Goal: Task Accomplishment & Management: Use online tool/utility

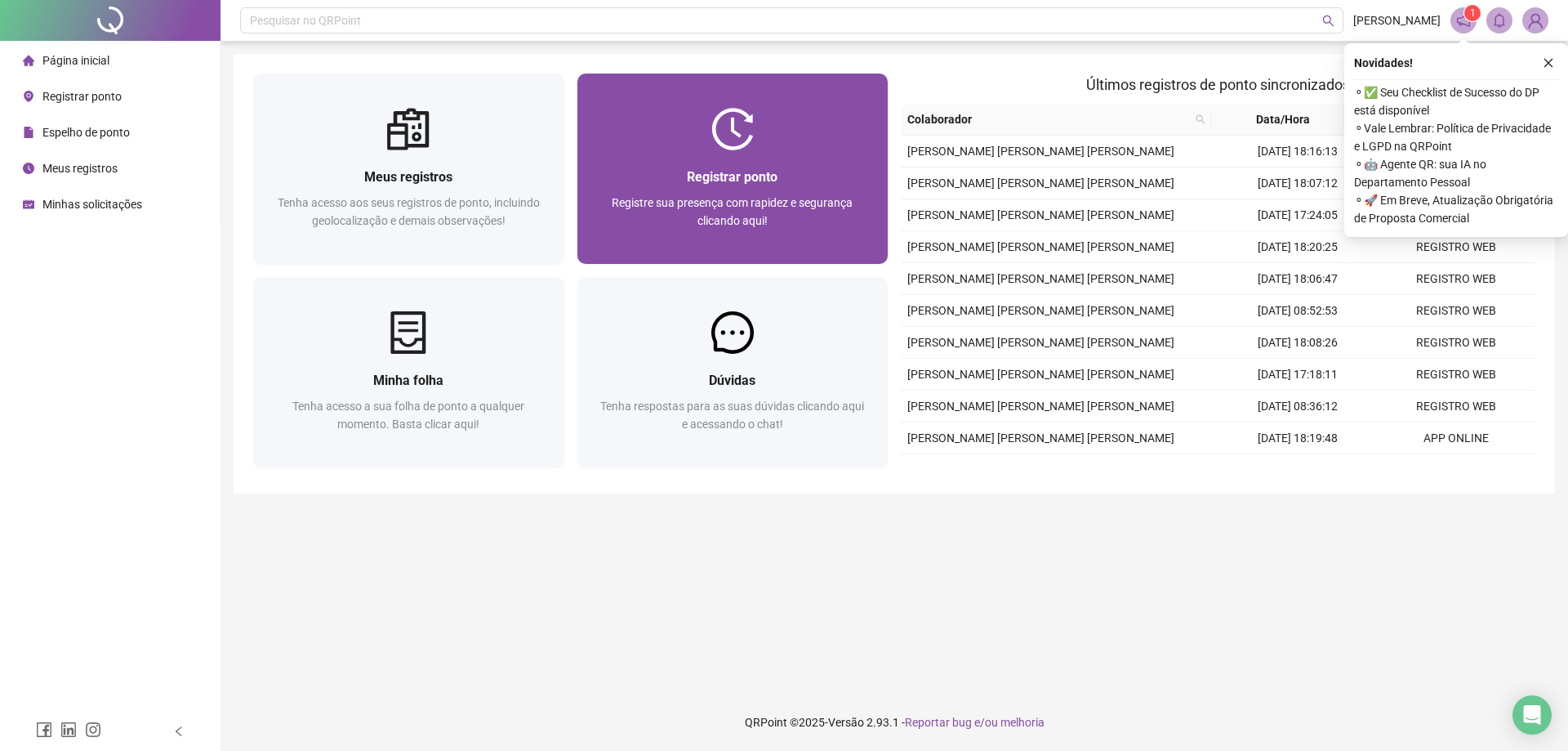
click at [738, 200] on span "Registre sua presença com rapidez e segurança clicando aqui!" at bounding box center [731, 212] width 241 height 31
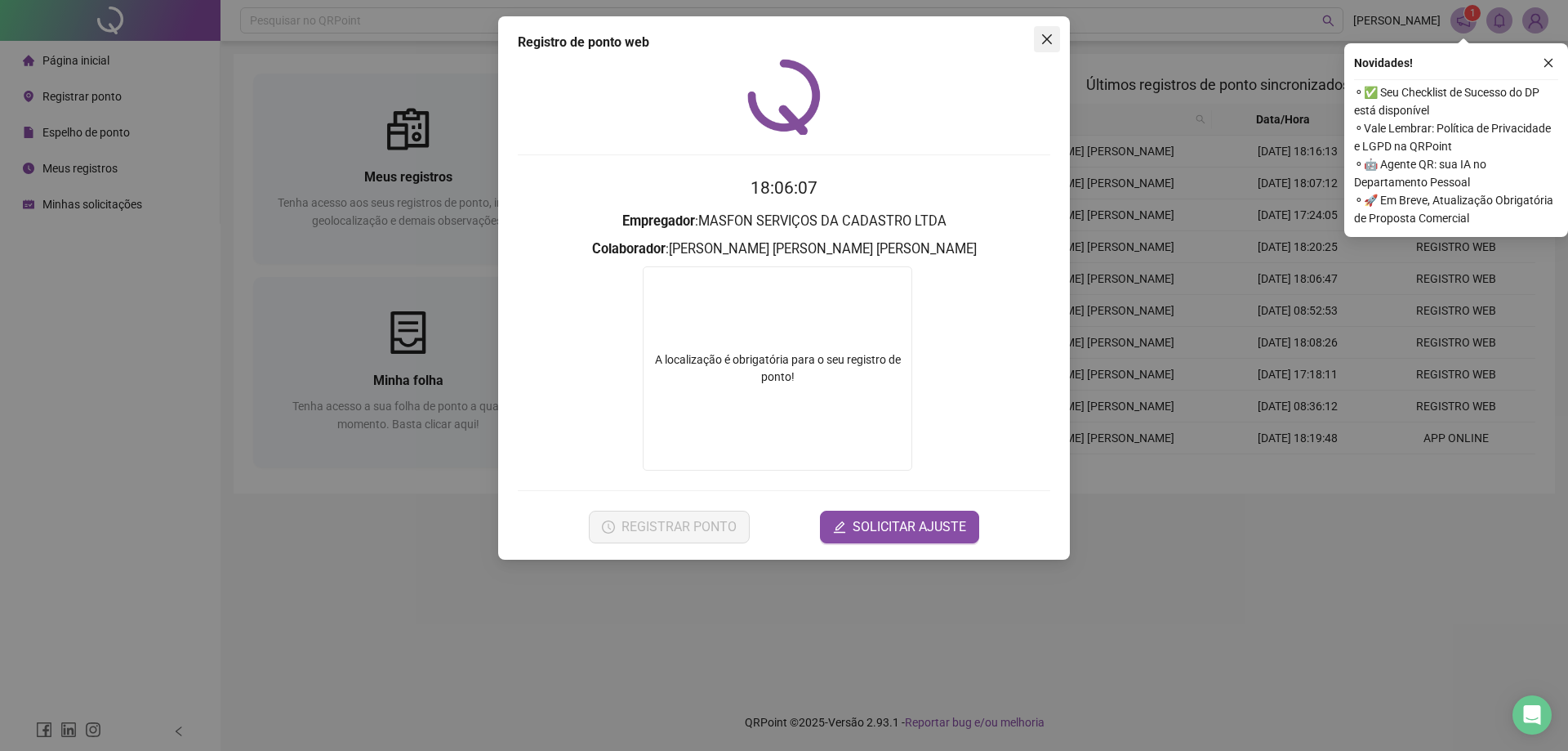
click at [1038, 42] on span "Close" at bounding box center [1047, 39] width 27 height 13
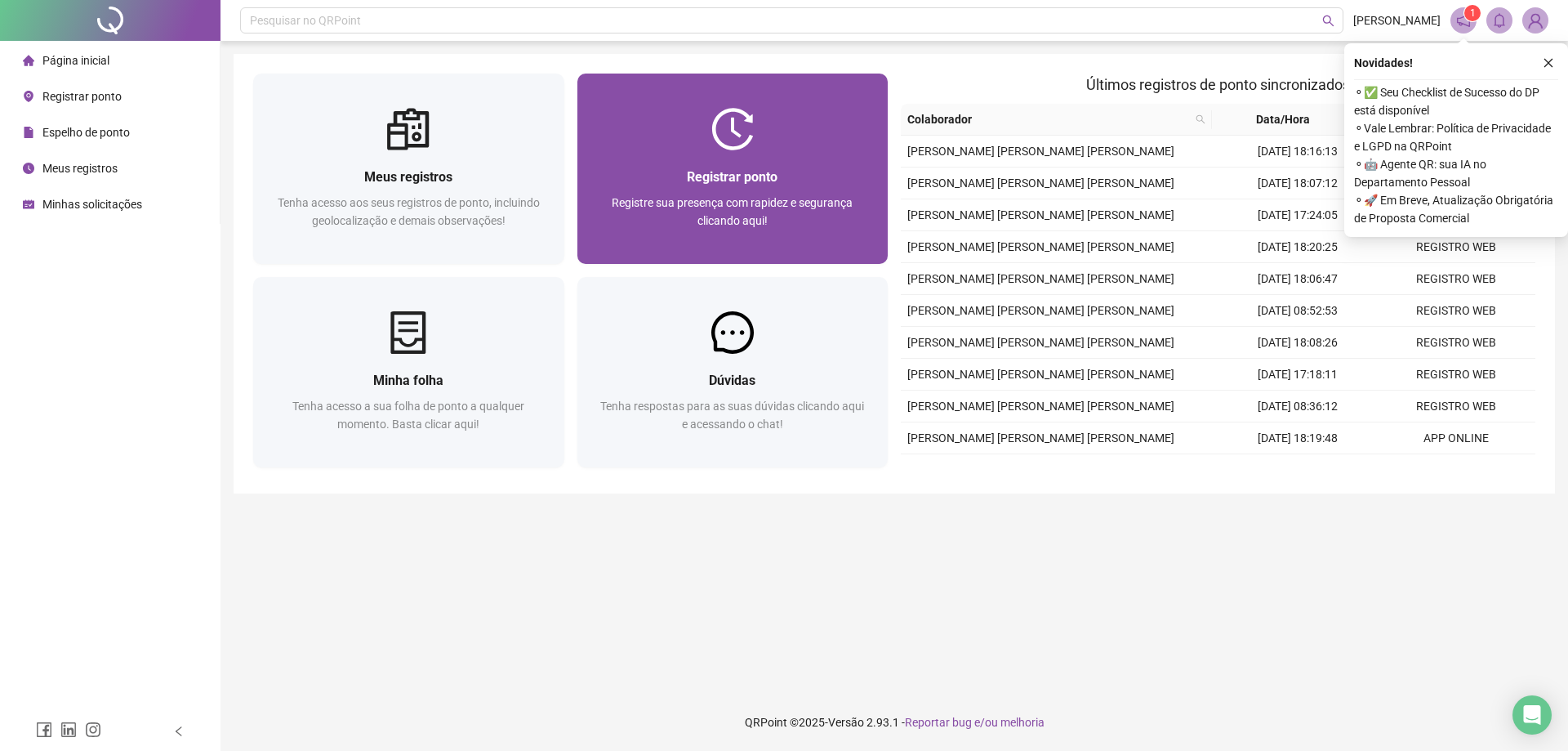
click at [626, 183] on div "Registrar ponto" at bounding box center [732, 177] width 272 height 20
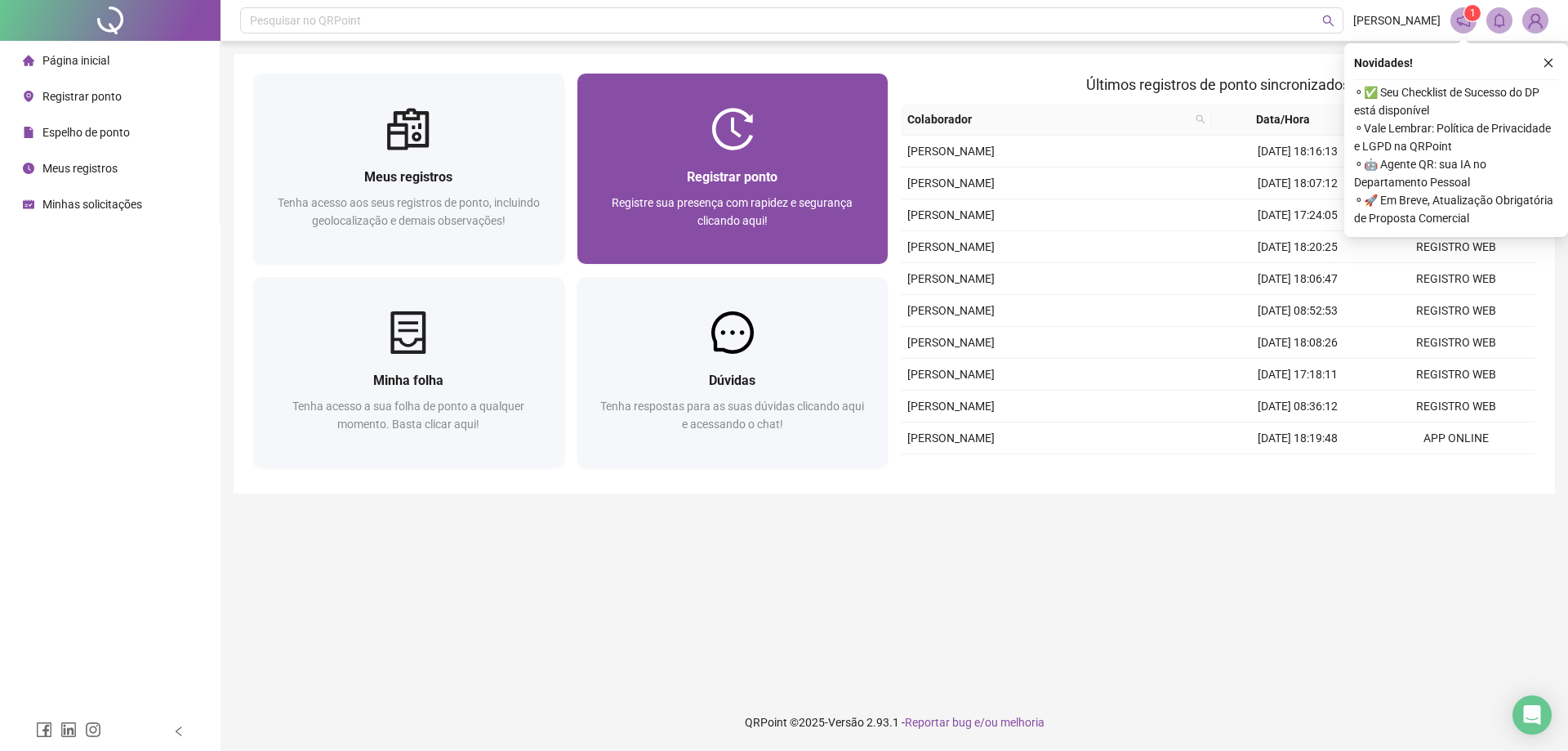
click at [715, 139] on img at bounding box center [732, 129] width 42 height 42
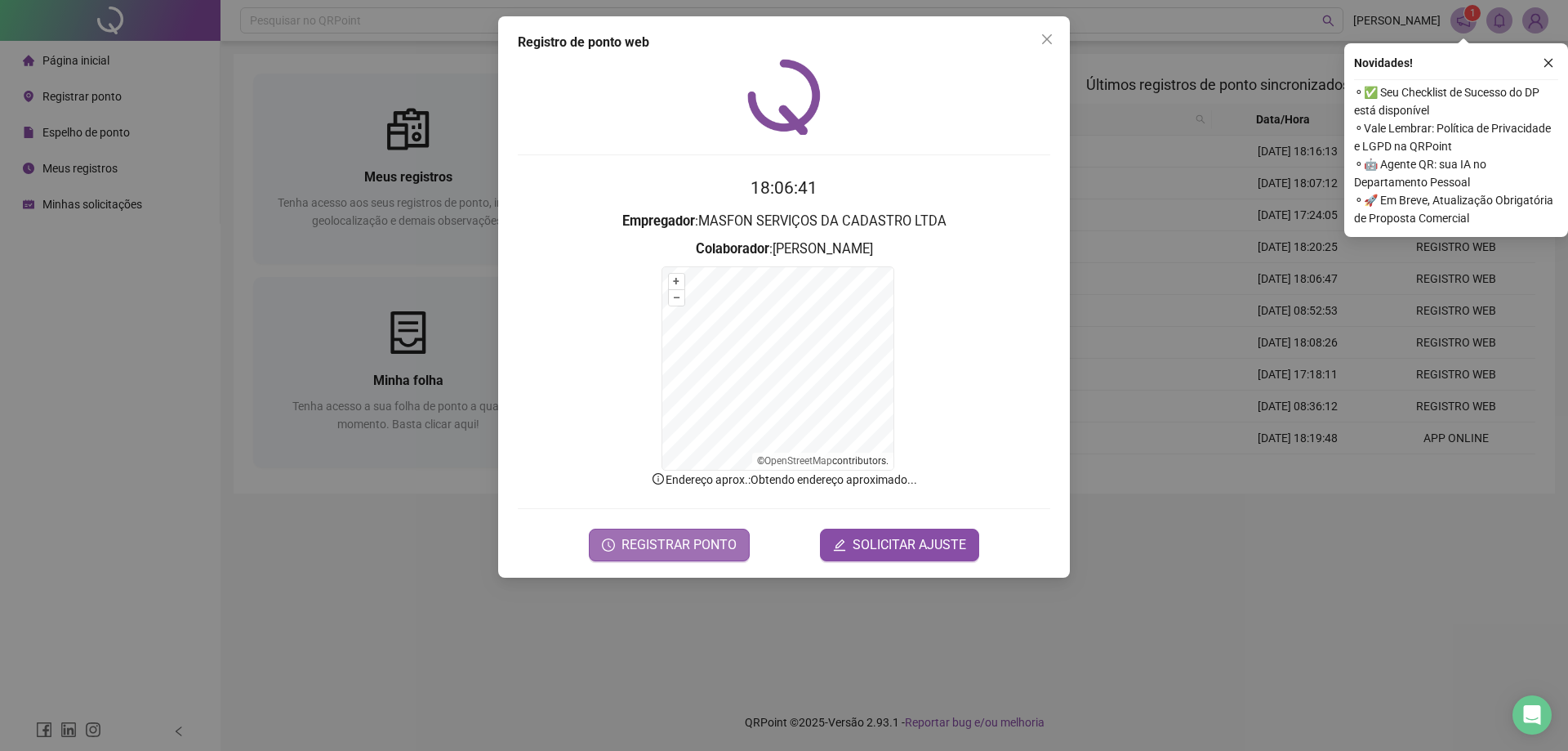
click at [675, 547] on span "REGISTRAR PONTO" at bounding box center [679, 545] width 115 height 19
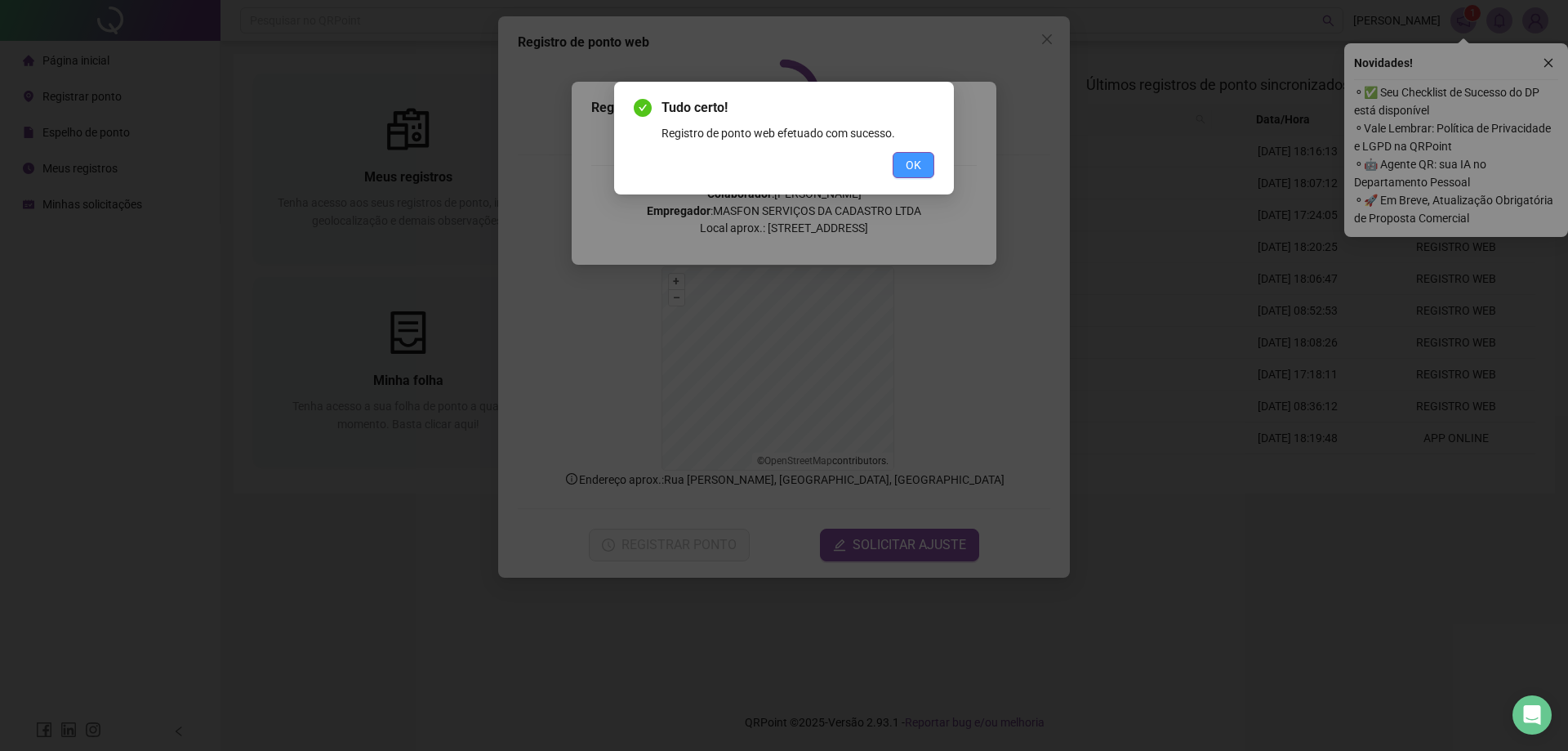
click at [922, 166] on button "OK" at bounding box center [913, 165] width 41 height 27
